Goal: Transaction & Acquisition: Purchase product/service

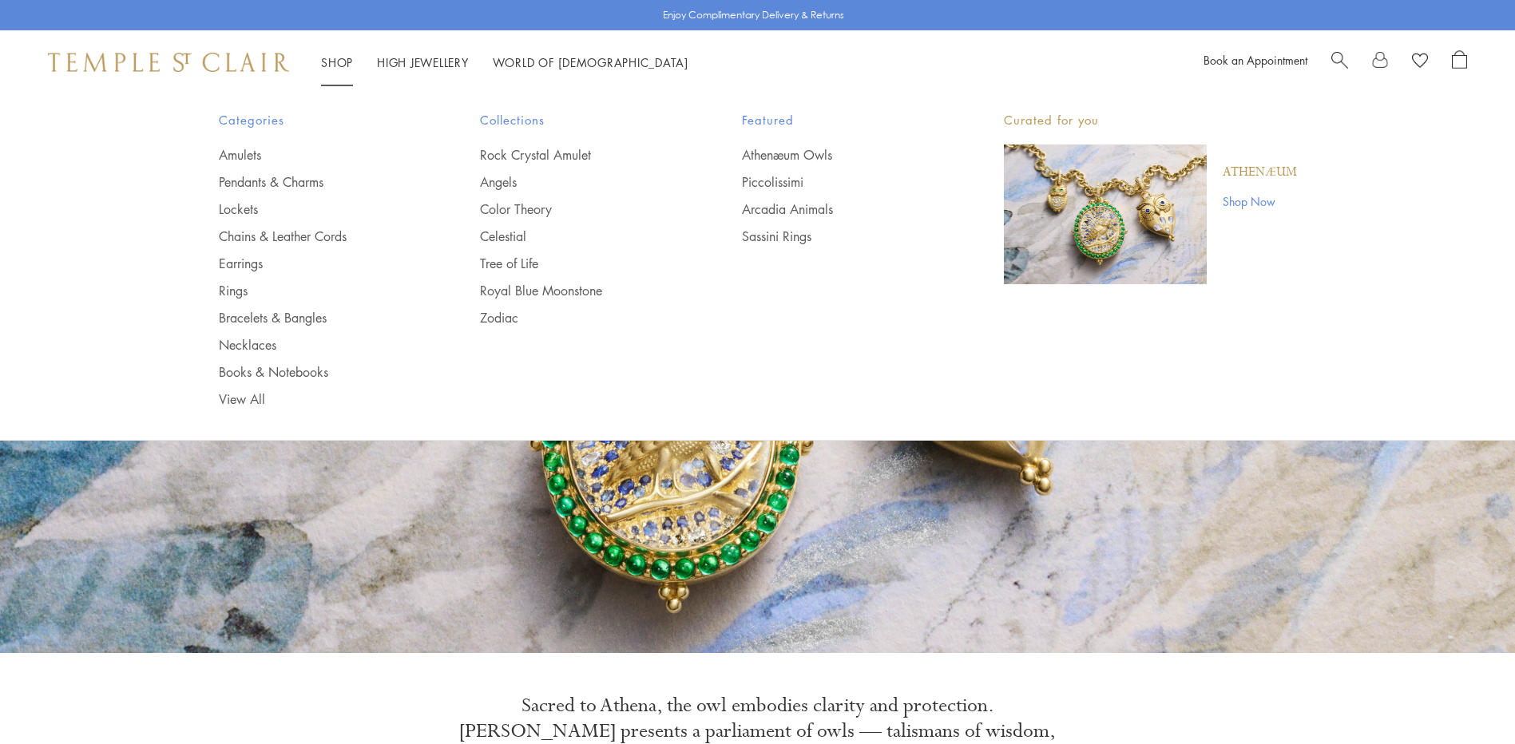
click at [342, 63] on link "Shop Shop" at bounding box center [337, 62] width 32 height 16
click at [244, 291] on link "Rings" at bounding box center [318, 291] width 198 height 18
